Goal: Transaction & Acquisition: Purchase product/service

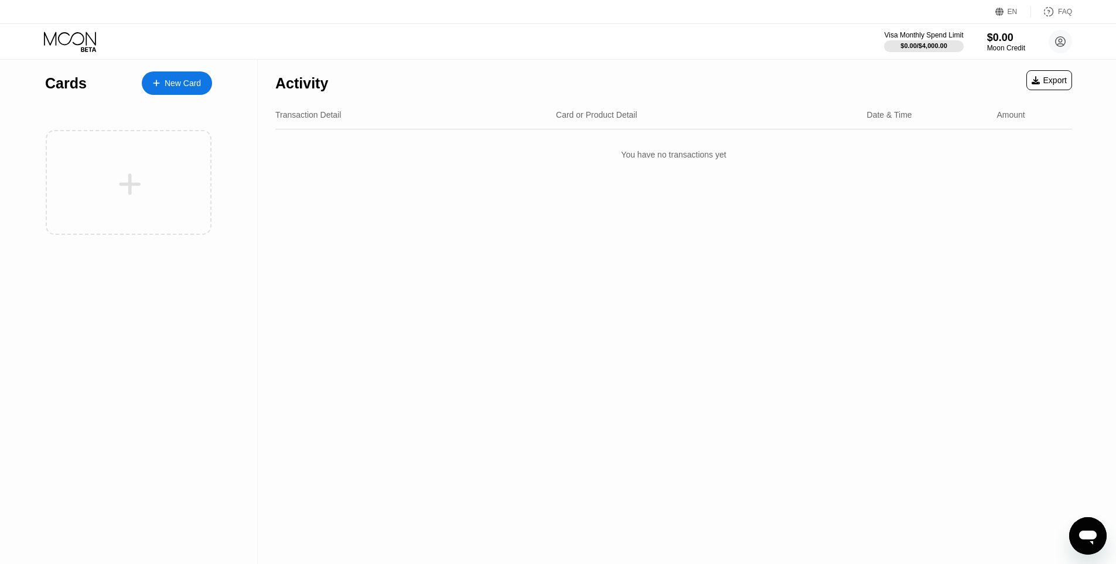
click at [630, 272] on div "Activity Export Transaction Detail Card or Product Detail Date & Time Amount Yo…" at bounding box center [674, 312] width 832 height 504
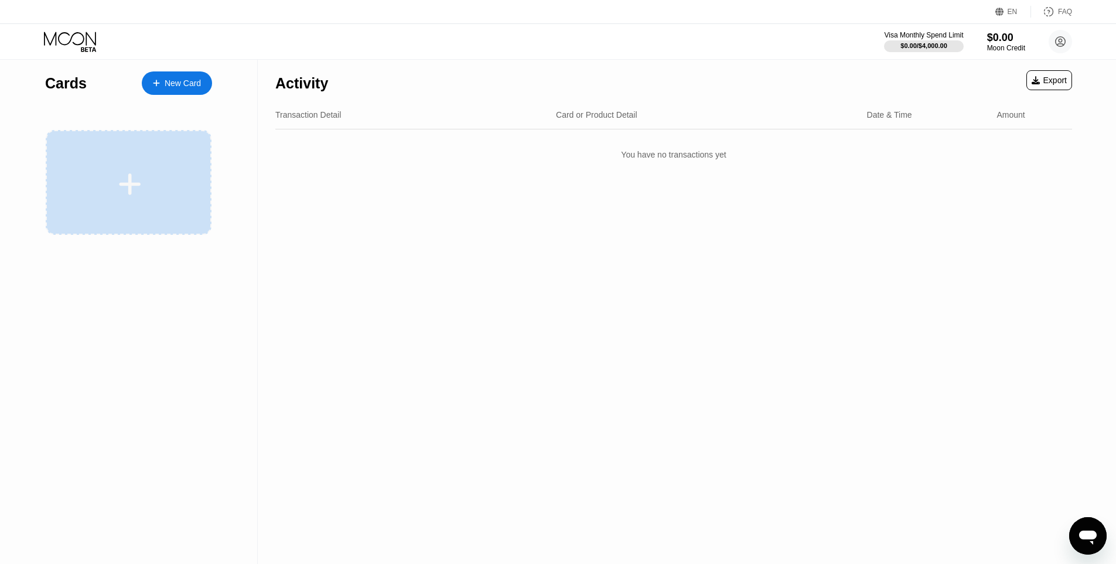
click at [107, 137] on div at bounding box center [129, 182] width 166 height 105
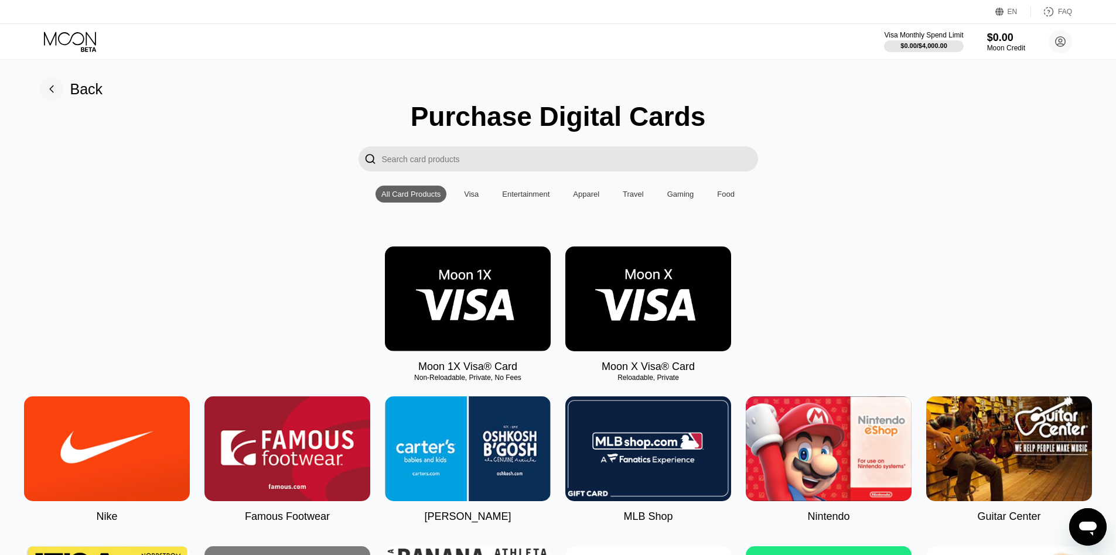
click at [994, 51] on div "Moon Credit" at bounding box center [1006, 48] width 38 height 8
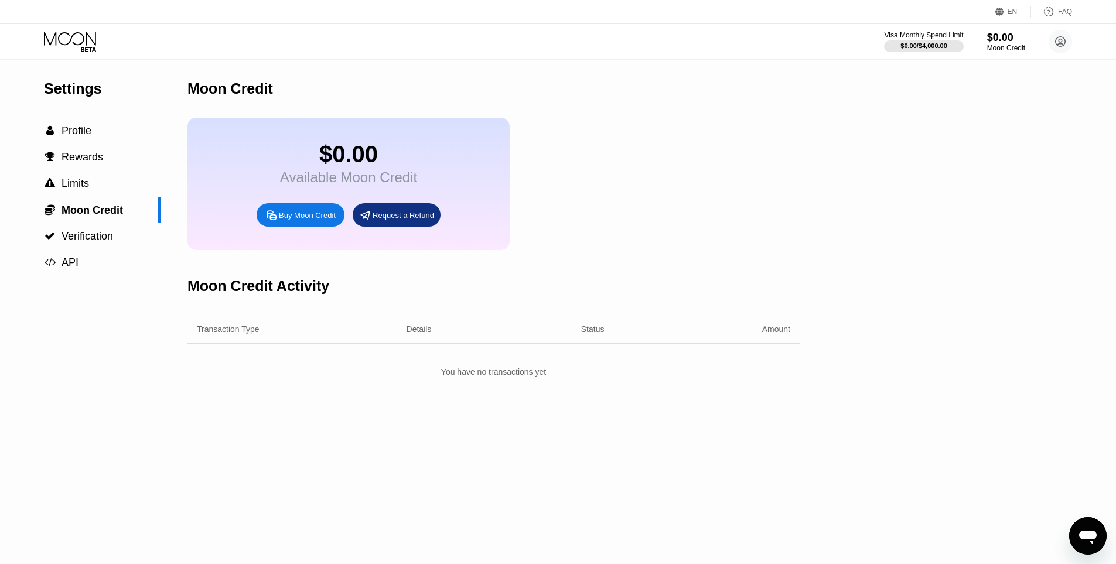
click at [303, 220] on div "Buy Moon Credit" at bounding box center [307, 215] width 57 height 10
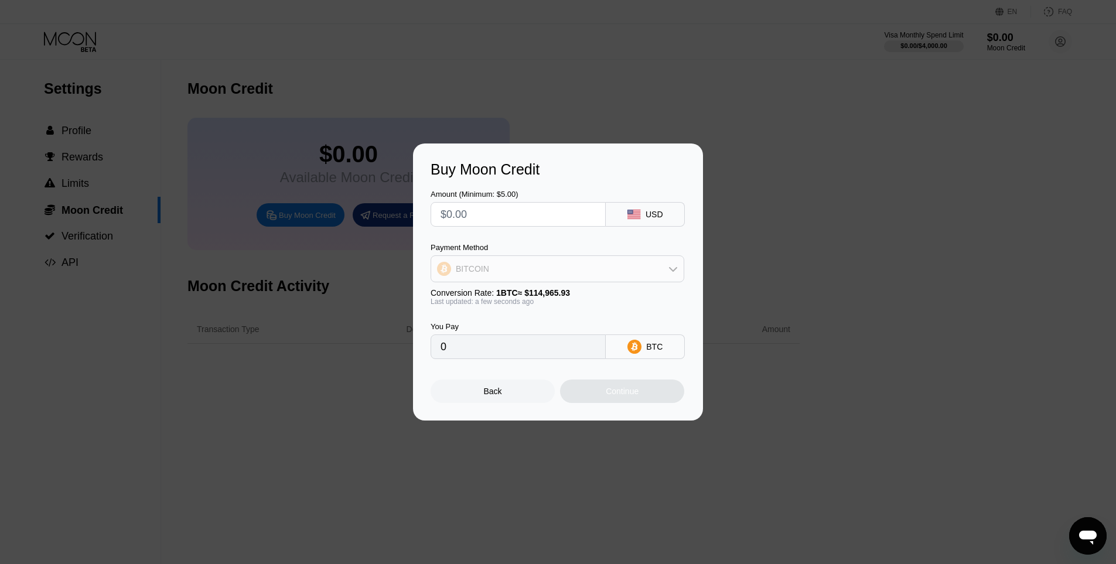
click at [543, 275] on div "BITCOIN" at bounding box center [557, 268] width 253 height 23
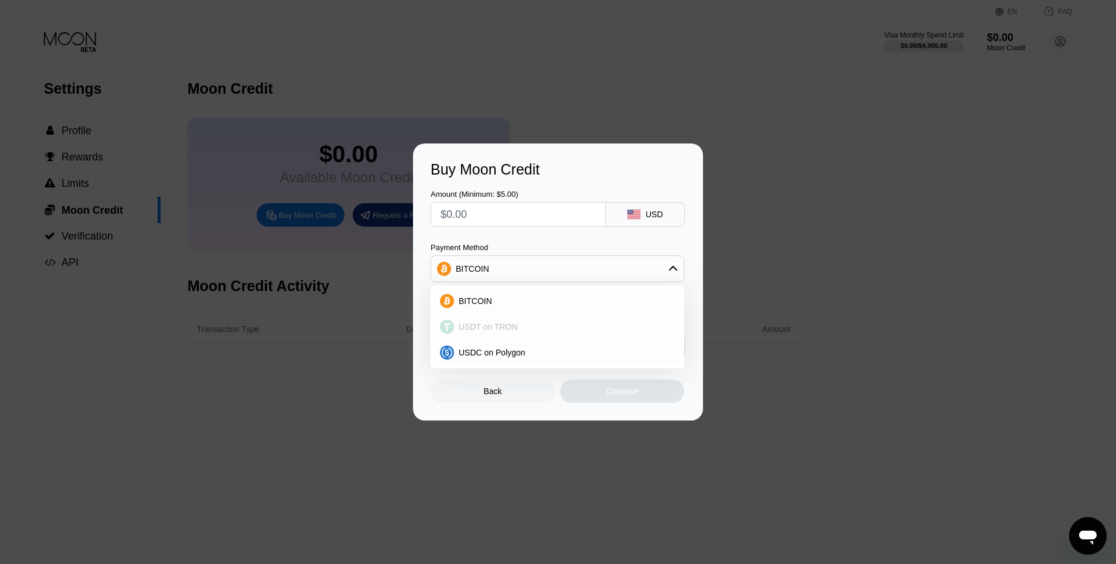
click at [531, 322] on div "USDT on TRON" at bounding box center [564, 326] width 221 height 9
type input "0.00"
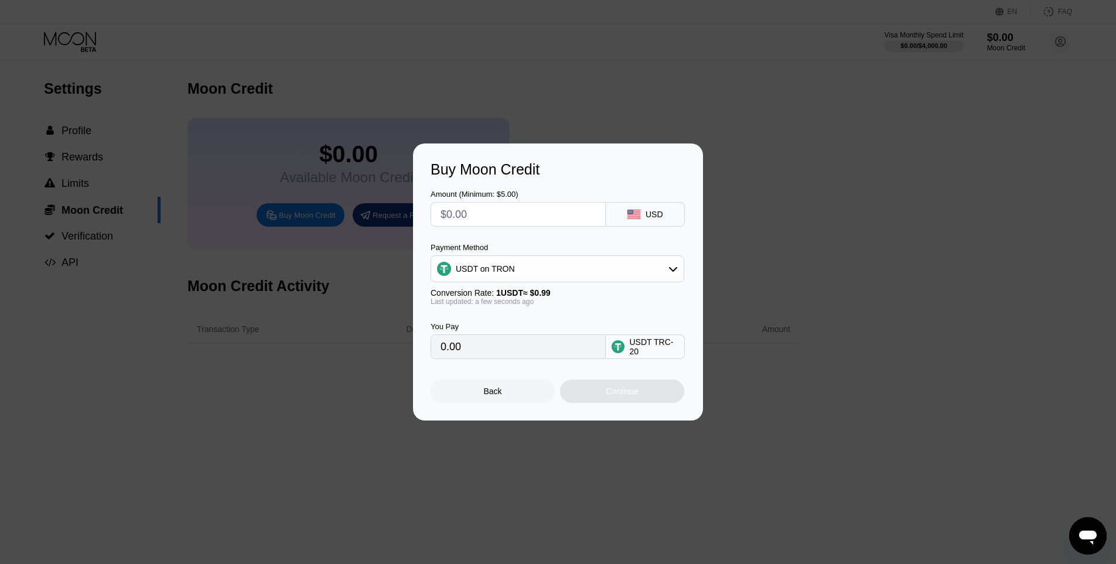
click at [503, 211] on input "text" at bounding box center [518, 214] width 155 height 23
type input "$5"
type input "5.05"
type input "$5"
click at [626, 396] on div "Continue" at bounding box center [622, 391] width 33 height 9
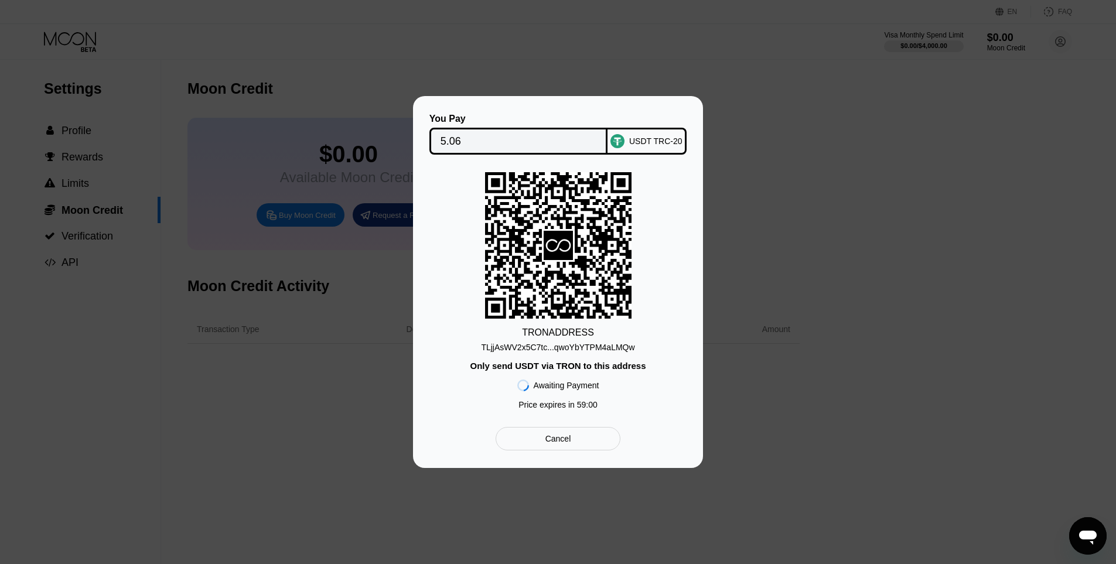
click at [517, 346] on div "TLjjAsWV2x5C7tc...qwoYbYTPM4aLMQw" at bounding box center [557, 347] width 153 height 9
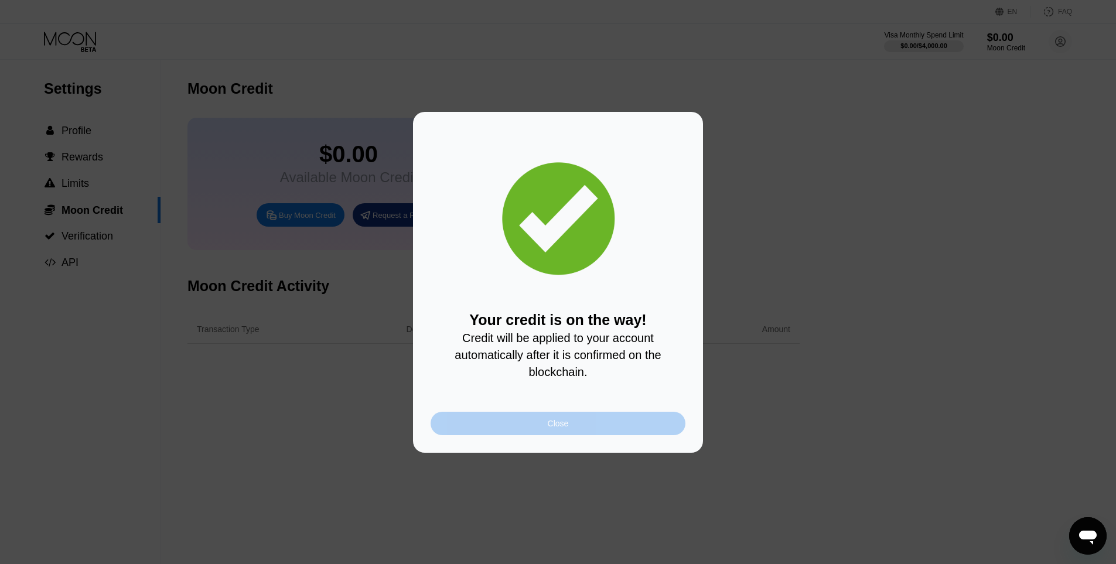
click at [557, 428] on div "Close" at bounding box center [558, 423] width 21 height 9
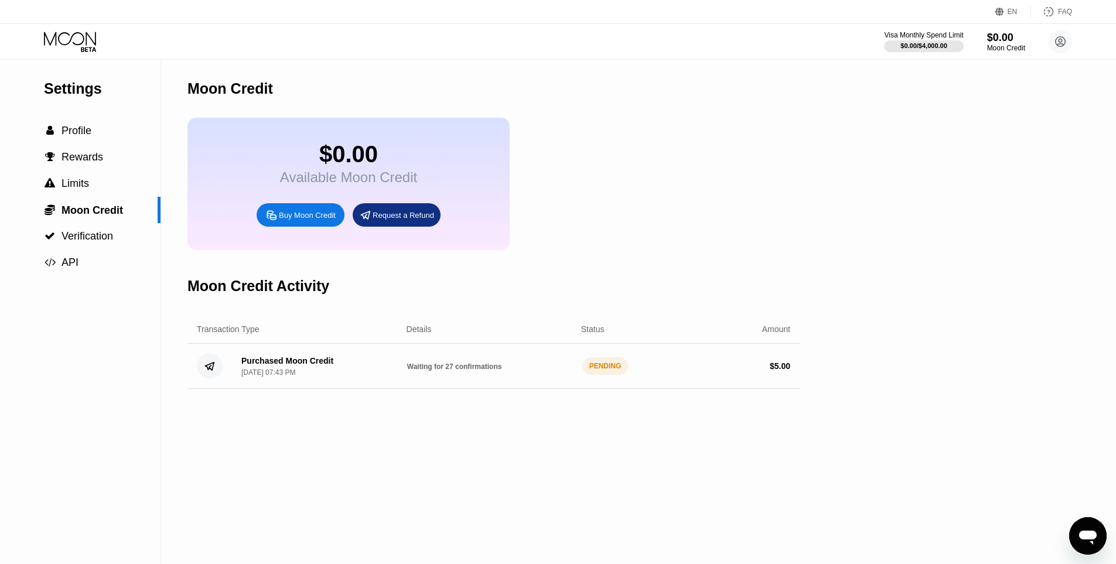
click at [810, 228] on div "Settings  Profile  Rewards  Limits  Moon Credit  Verification  API Moon C…" at bounding box center [558, 312] width 1116 height 504
click at [568, 231] on div "$0.00 Available Moon Credit Buy Moon Credit Request a Refund" at bounding box center [493, 184] width 612 height 132
click at [732, 226] on div "$5.01 Available Moon Credit Buy Moon Credit Request a Refund" at bounding box center [493, 184] width 612 height 132
click at [87, 50] on icon at bounding box center [71, 42] width 54 height 21
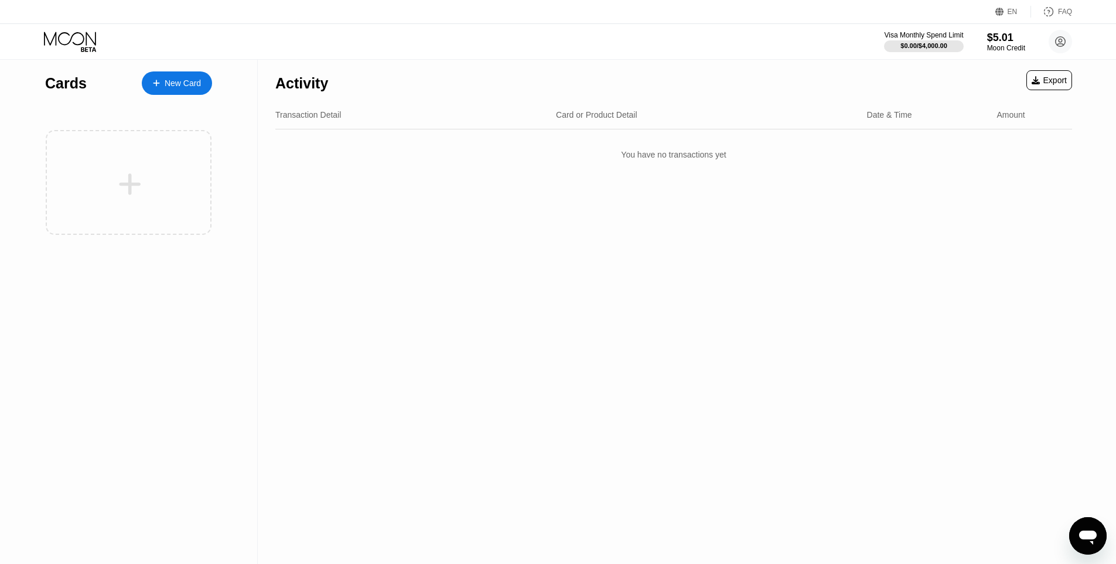
click at [162, 169] on div at bounding box center [129, 182] width 166 height 105
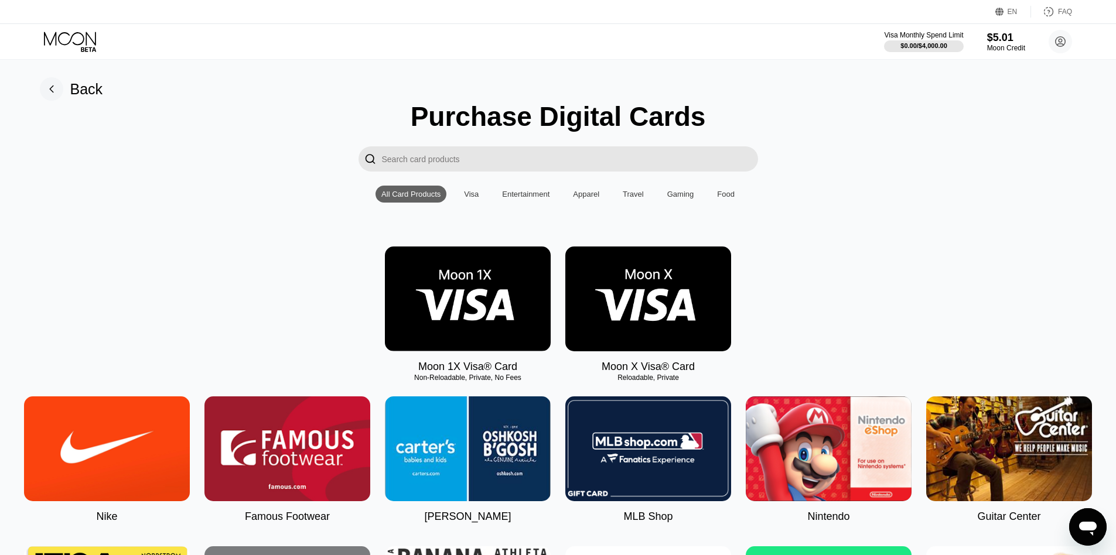
click at [661, 316] on img at bounding box center [648, 299] width 166 height 105
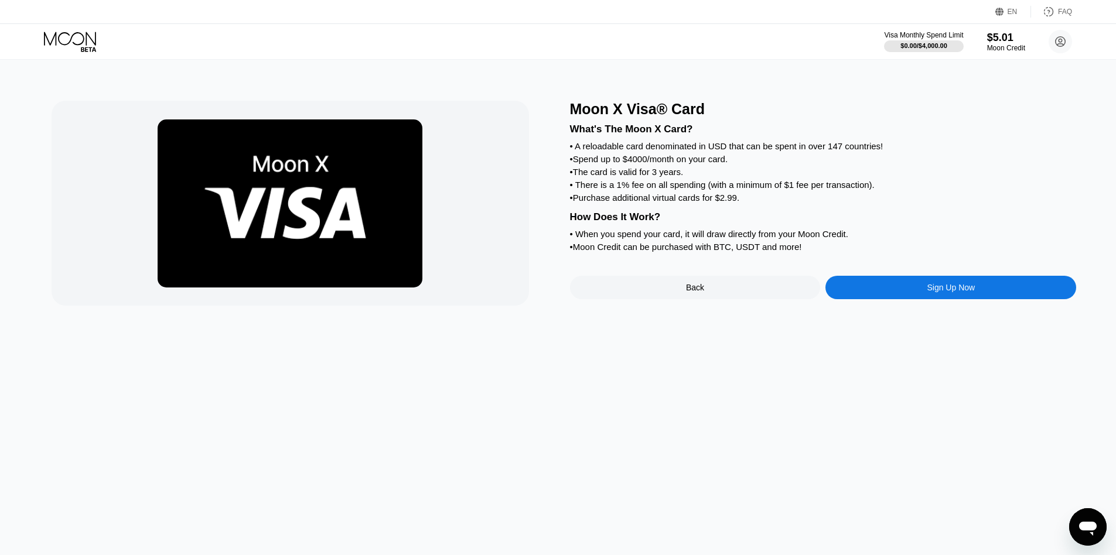
click at [894, 291] on div "Moon X Visa® Card What's The Moon X Card? • A reloadable card denominated in US…" at bounding box center [823, 203] width 507 height 205
click at [900, 296] on div "Sign Up Now" at bounding box center [950, 287] width 251 height 23
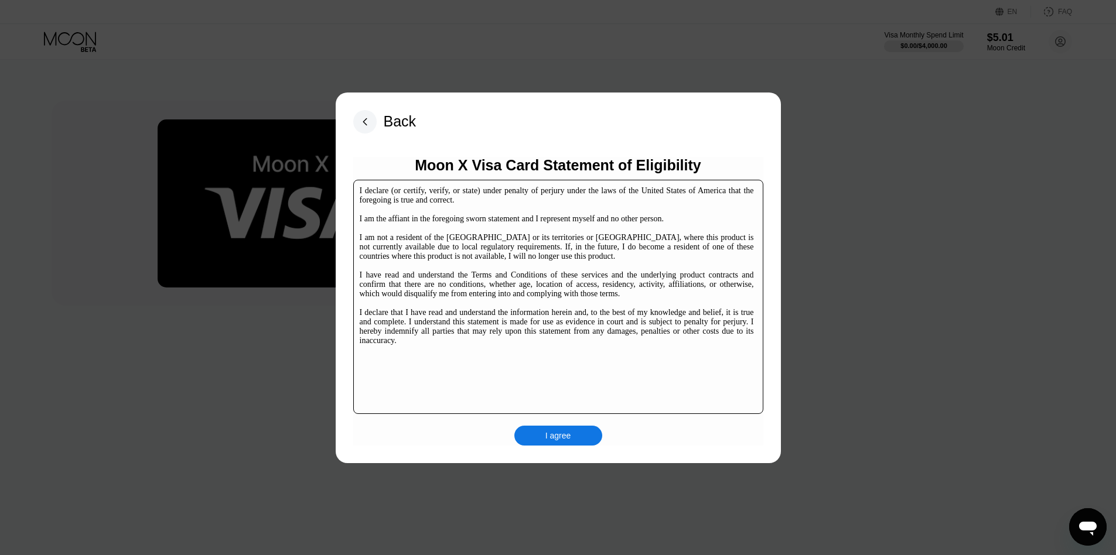
click at [558, 428] on div "I agree" at bounding box center [558, 436] width 88 height 20
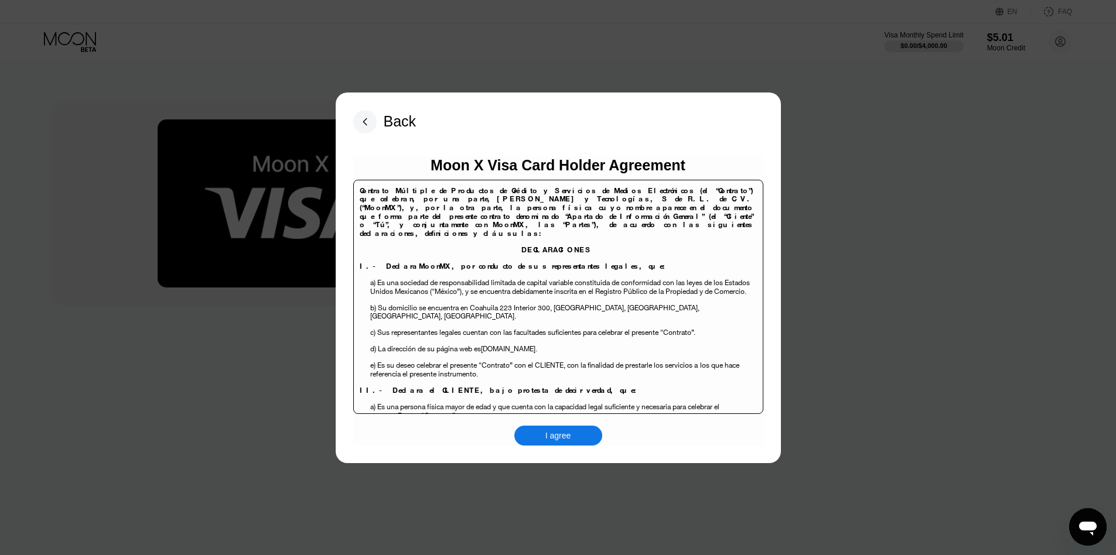
click at [530, 443] on div "I agree" at bounding box center [558, 436] width 88 height 20
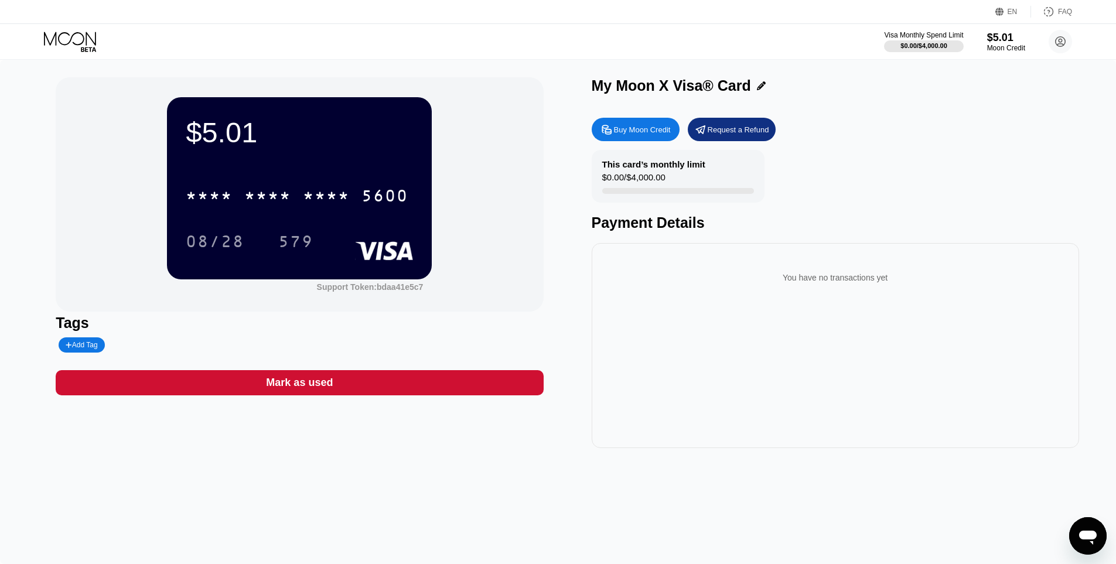
click at [355, 186] on div "* * * * * * * * * * * * 5600" at bounding box center [297, 195] width 237 height 29
click at [1059, 46] on circle at bounding box center [1060, 41] width 23 height 23
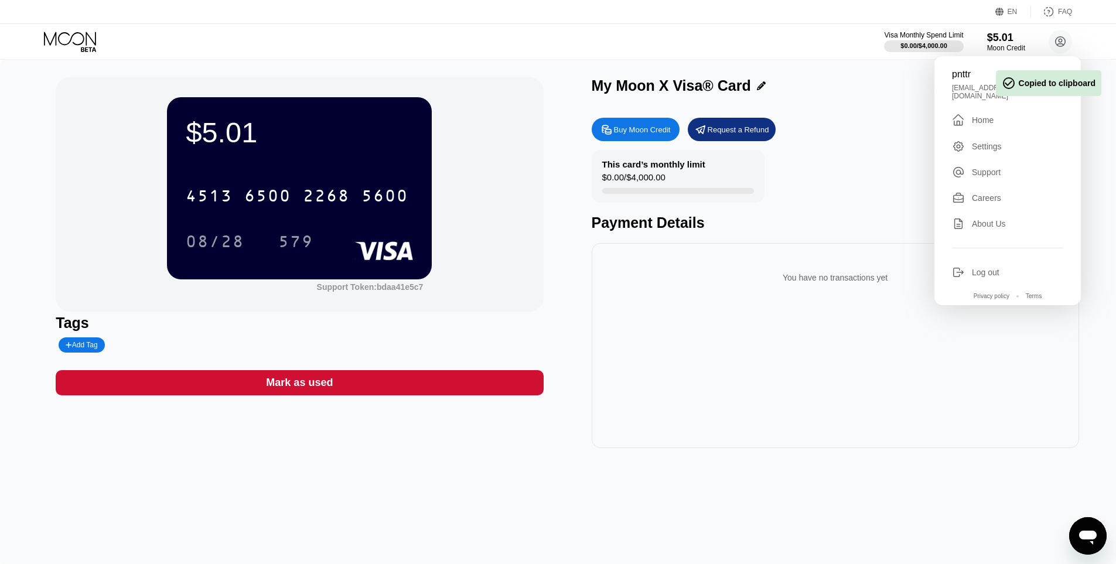
click at [964, 89] on div "[EMAIL_ADDRESS][DOMAIN_NAME]" at bounding box center [1007, 92] width 111 height 16
copy div "pnttr94@gmail.com "
click at [308, 195] on div "2268" at bounding box center [326, 197] width 47 height 19
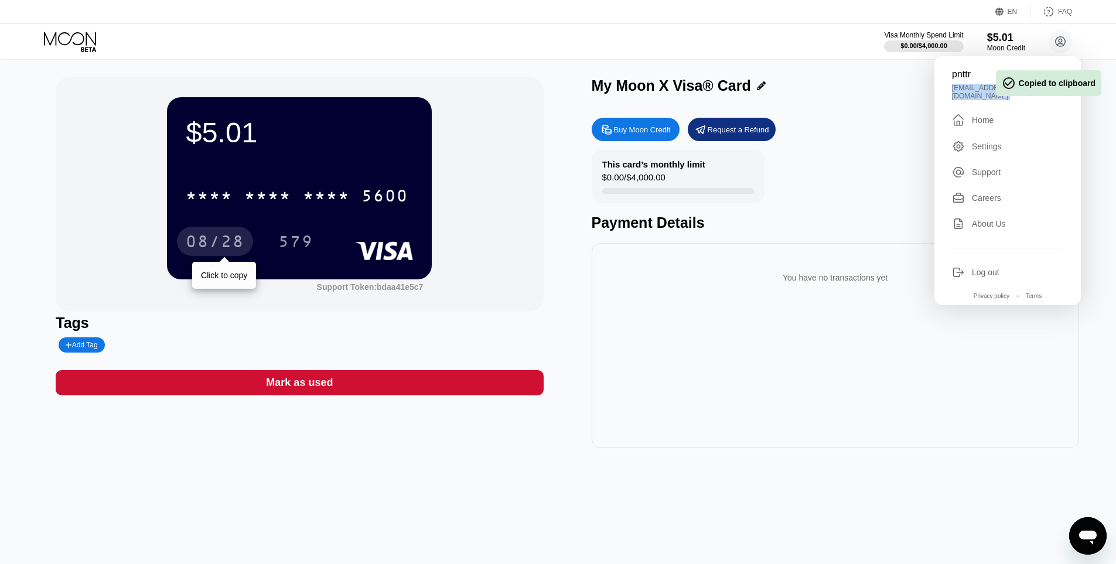
click at [220, 248] on div "08/28" at bounding box center [215, 243] width 59 height 19
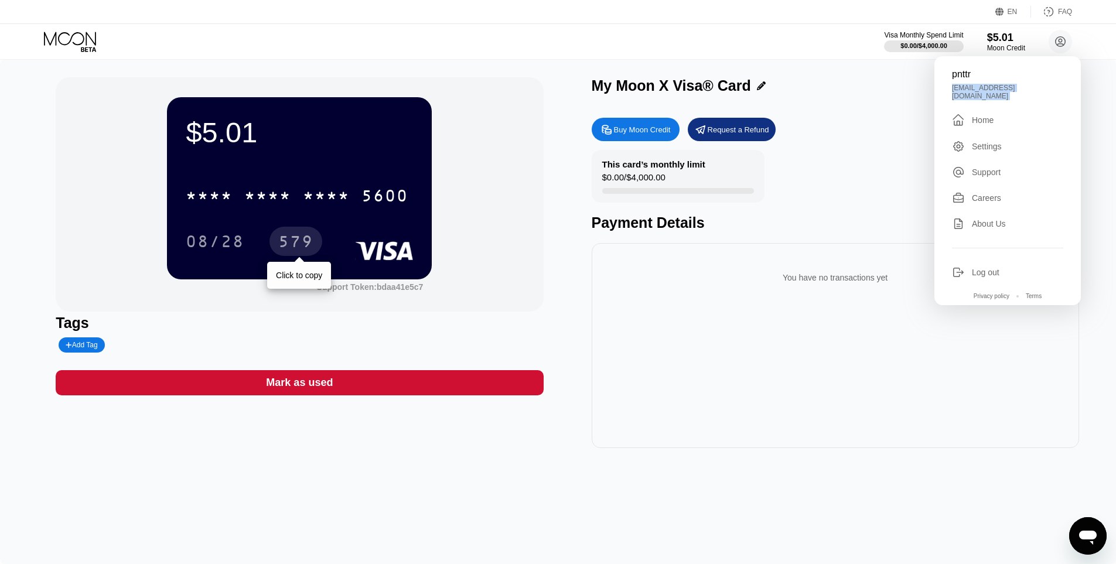
click at [306, 248] on div "579" at bounding box center [295, 243] width 35 height 19
